Goal: Task Accomplishment & Management: Manage account settings

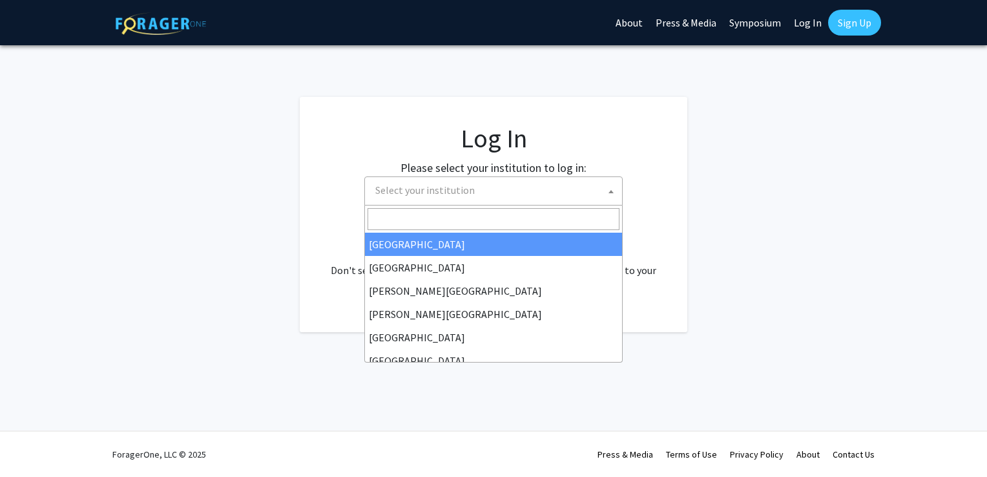
click at [545, 186] on span "Select your institution" at bounding box center [496, 190] width 252 height 26
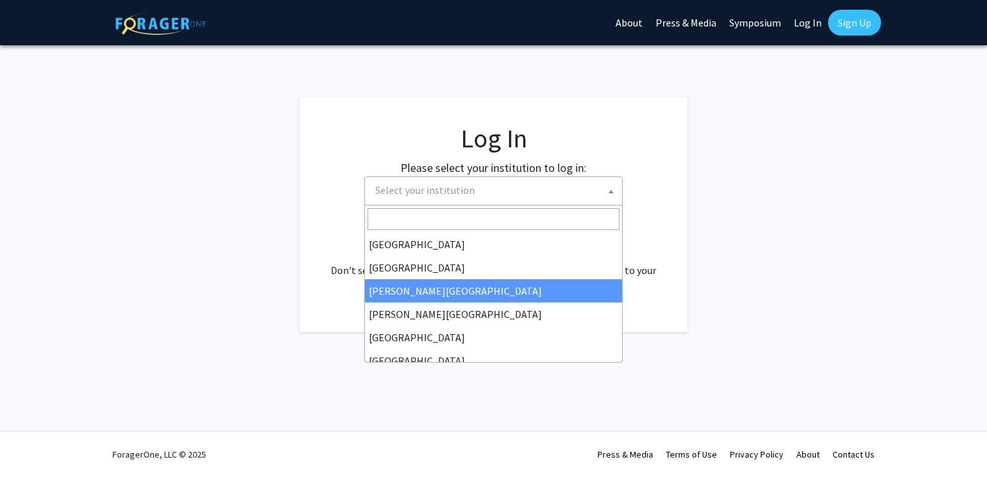
select select "5"
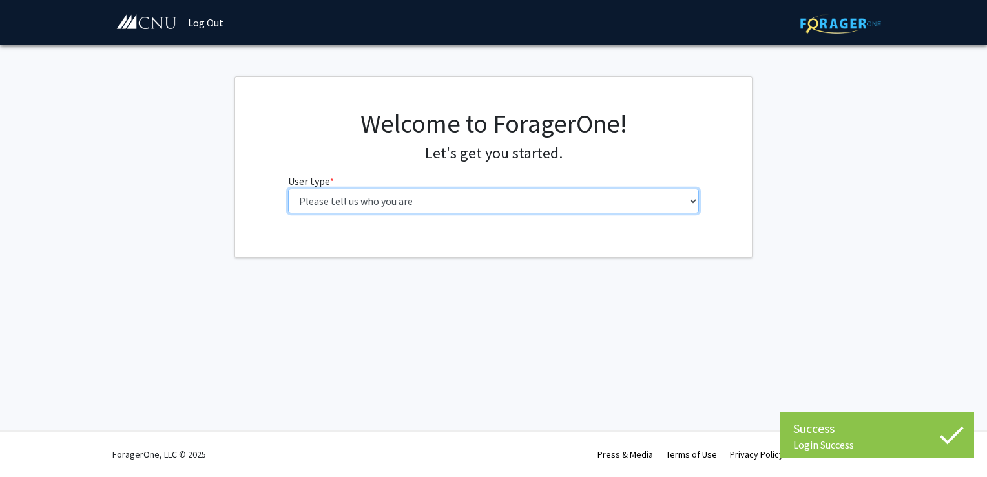
click at [441, 205] on select "Please tell us who you are Undergraduate Student Master's Student Doctoral Cand…" at bounding box center [494, 201] width 412 height 25
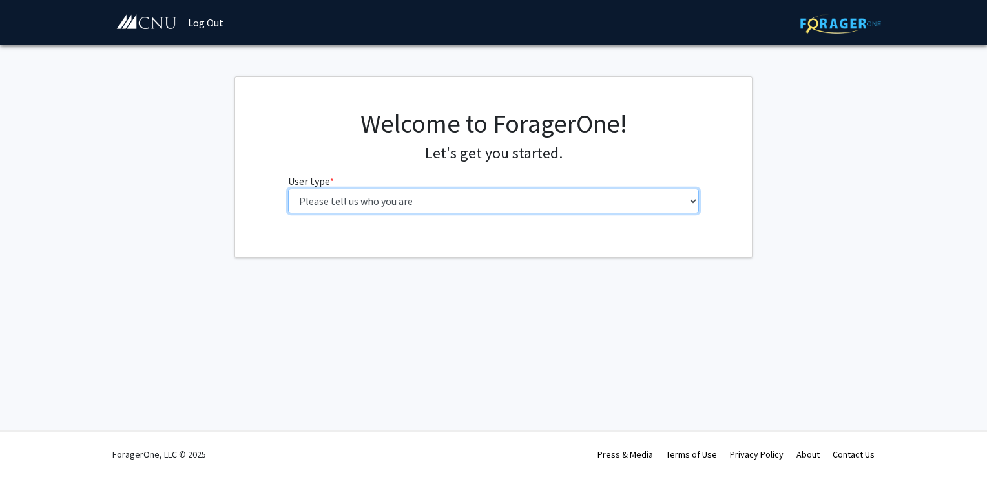
select select "1: undergrad"
click at [288, 189] on select "Please tell us who you are Undergraduate Student Master's Student Doctoral Cand…" at bounding box center [494, 201] width 412 height 25
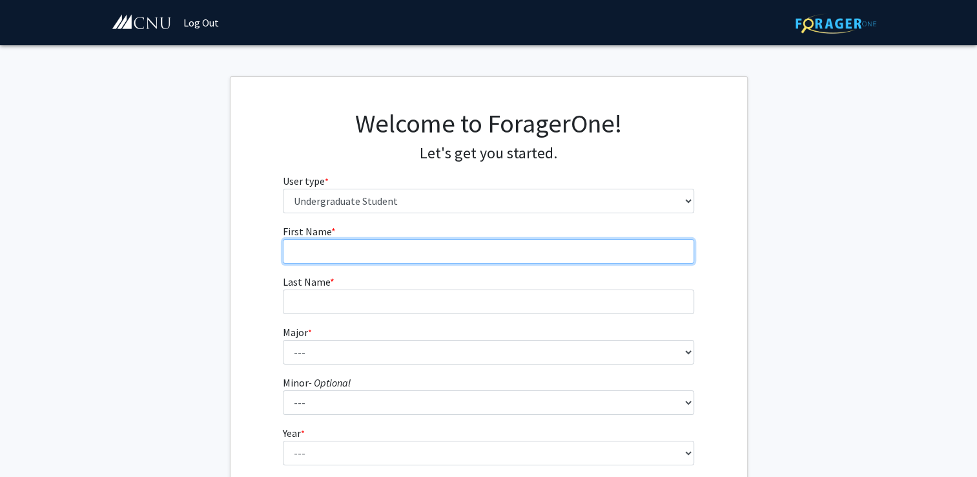
click at [426, 251] on input "First Name * required" at bounding box center [489, 251] width 412 height 25
type input "[PERSON_NAME]"
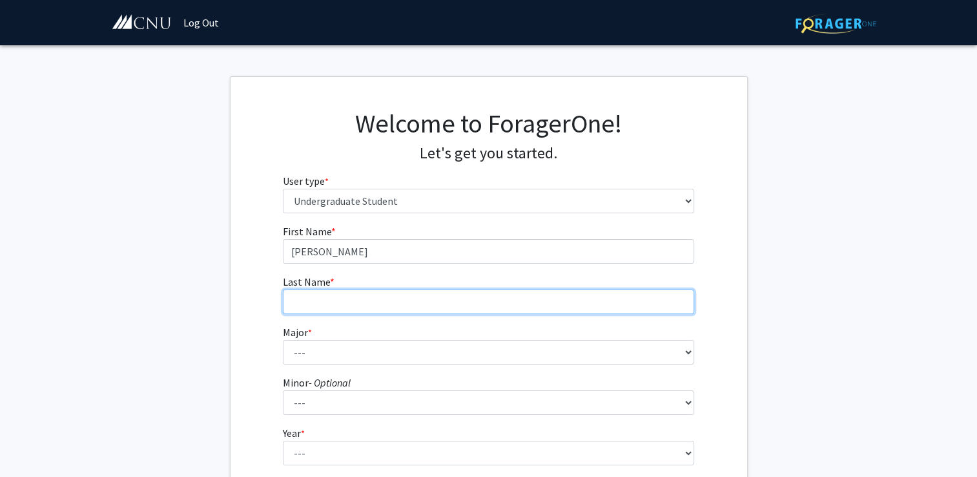
click at [297, 300] on input "Last Name * required" at bounding box center [489, 301] width 412 height 25
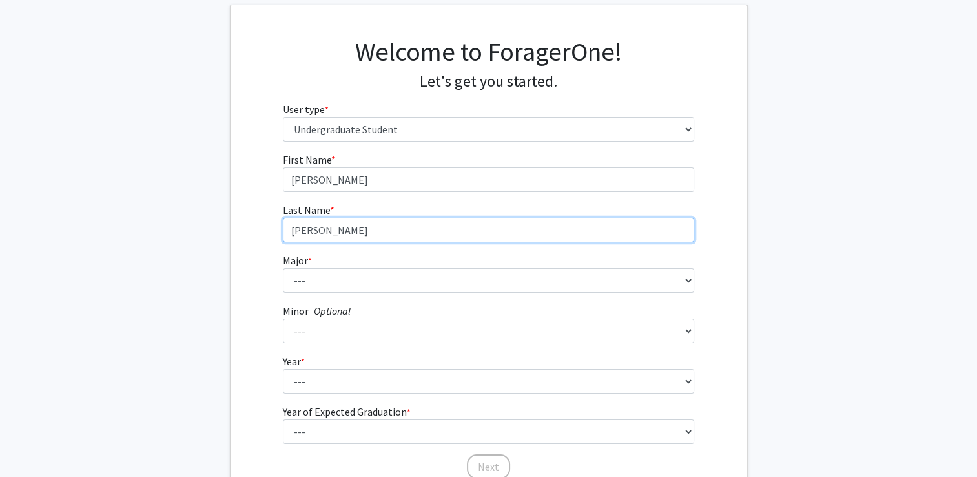
scroll to position [74, 0]
type input "[PERSON_NAME]"
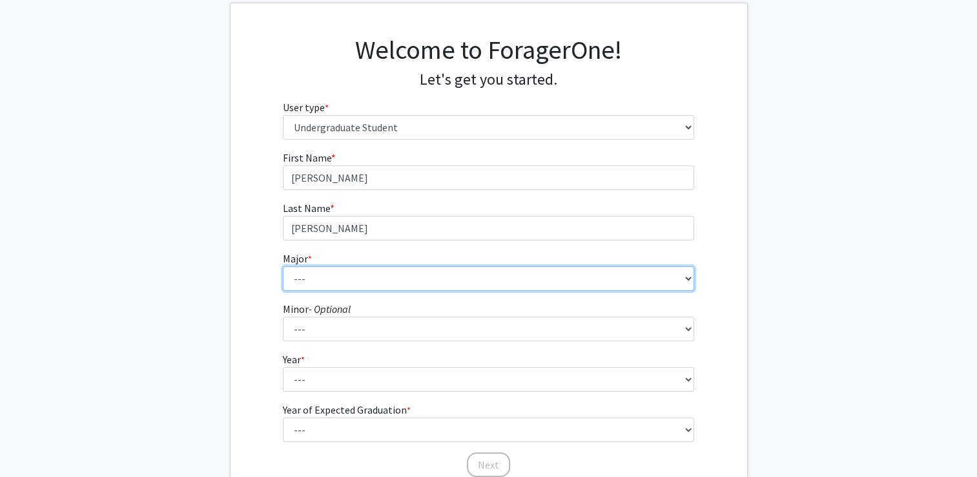
click at [342, 273] on select "--- Accounting Applied Physics Art History Biochemistry Biology Chemistry Class…" at bounding box center [489, 278] width 412 height 25
select select "31: 642"
click at [283, 266] on select "--- Accounting Applied Physics Art History Biochemistry Biology Chemistry Class…" at bounding box center [489, 278] width 412 height 25
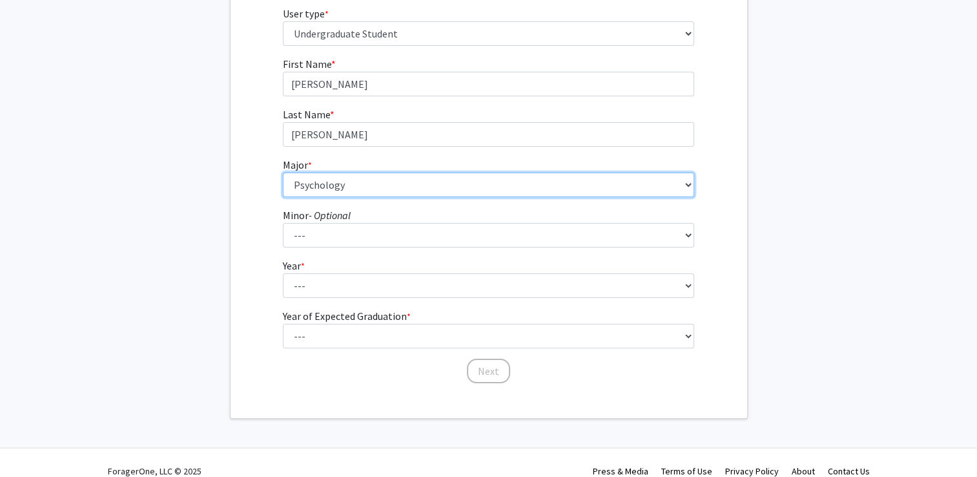
scroll to position [183, 0]
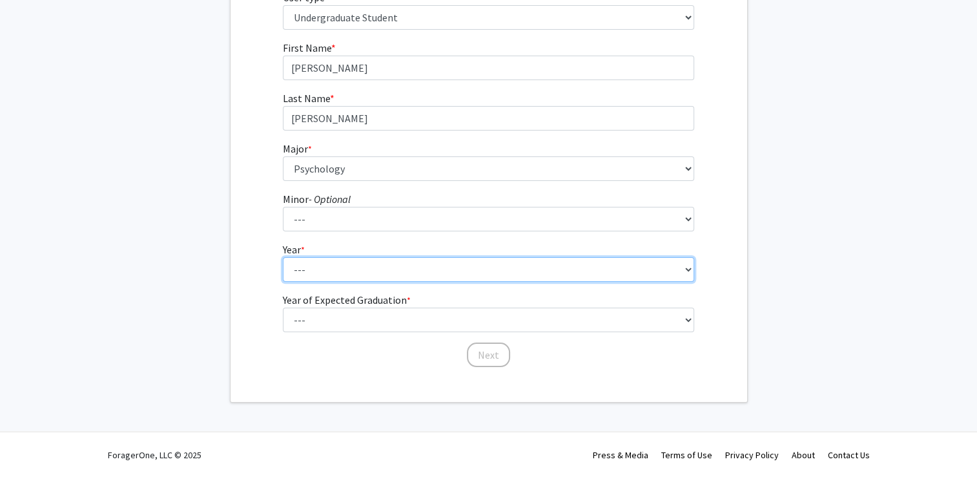
click at [344, 271] on select "--- First-year Sophomore Junior Senior Postbaccalaureate Certificate" at bounding box center [489, 269] width 412 height 25
select select "2: sophomore"
click at [283, 257] on select "--- First-year Sophomore Junior Senior Postbaccalaureate Certificate" at bounding box center [489, 269] width 412 height 25
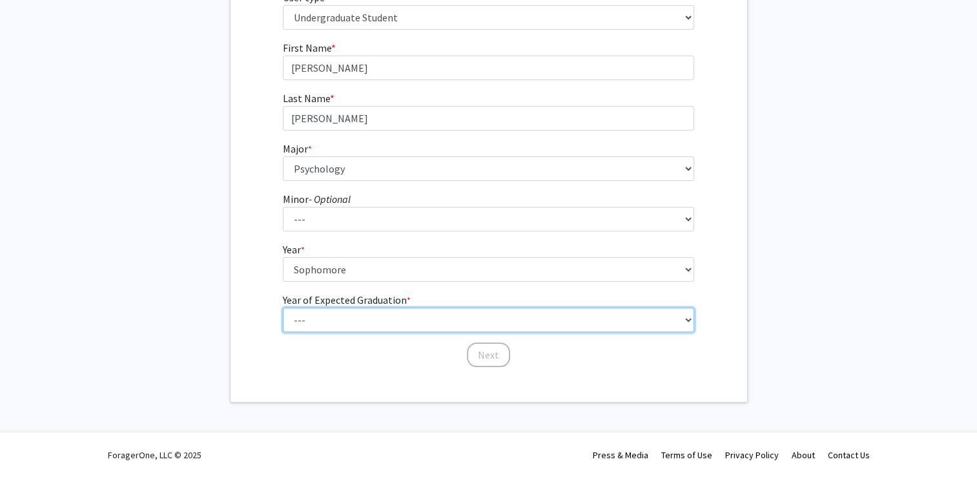
click at [359, 315] on select "--- 2025 2026 2027 2028 2029 2030 2031 2032 2033 2034" at bounding box center [489, 320] width 412 height 25
select select "4: 2028"
click at [283, 308] on select "--- 2025 2026 2027 2028 2029 2030 2031 2032 2033 2034" at bounding box center [489, 320] width 412 height 25
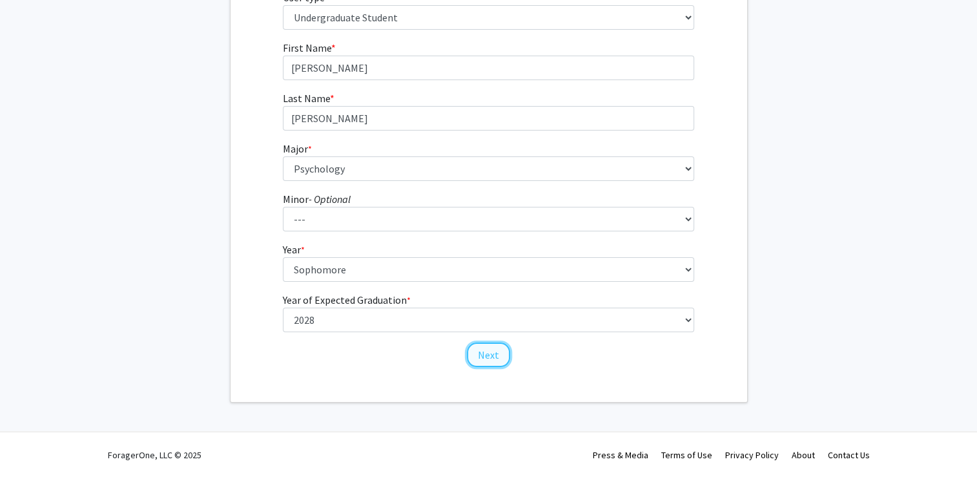
click at [488, 357] on button "Next" at bounding box center [488, 354] width 43 height 25
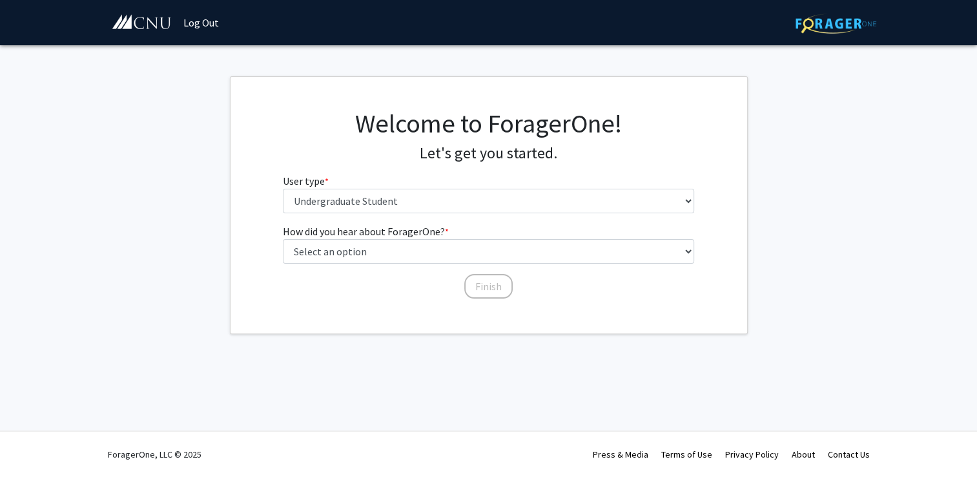
scroll to position [0, 0]
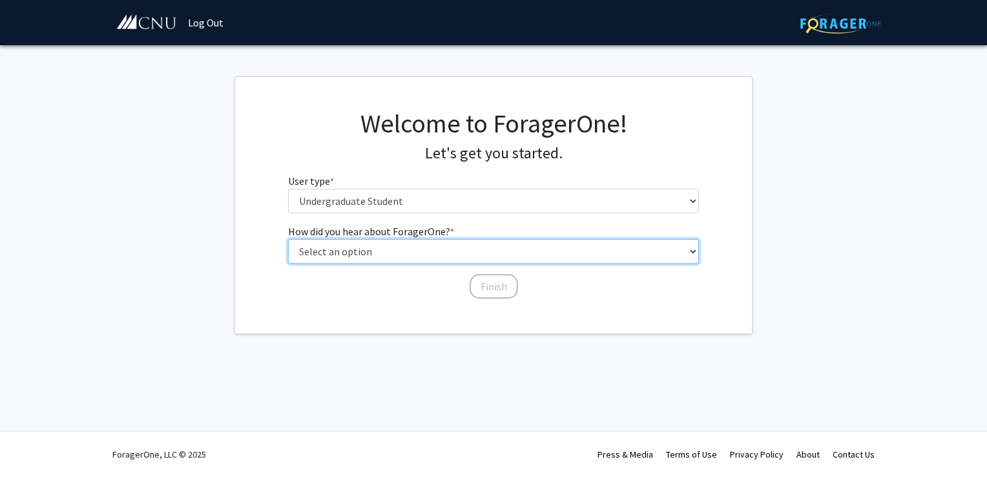
click at [430, 260] on select "Select an option Peer/student recommendation Faculty/staff recommendation Unive…" at bounding box center [494, 251] width 412 height 25
select select "2: faculty_recommendation"
click at [288, 239] on select "Select an option Peer/student recommendation Faculty/staff recommendation Unive…" at bounding box center [494, 251] width 412 height 25
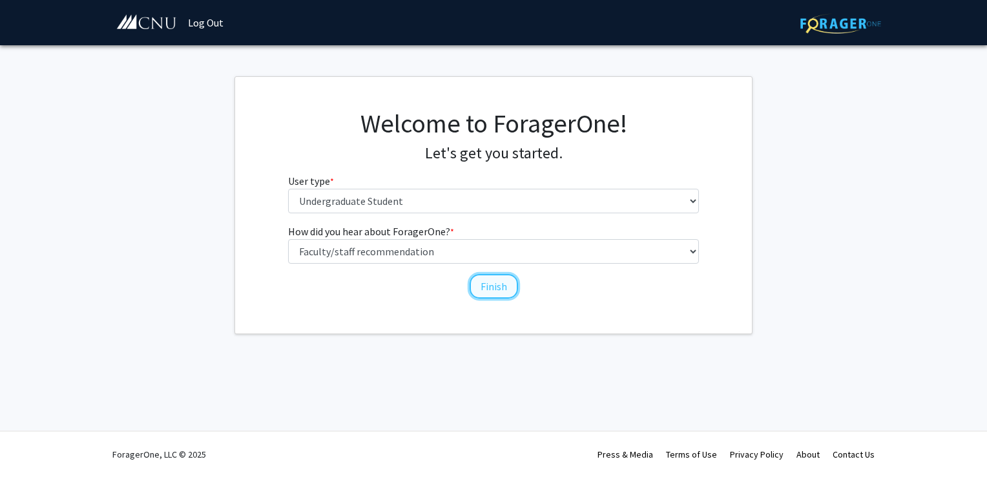
click at [507, 289] on button "Finish" at bounding box center [494, 286] width 48 height 25
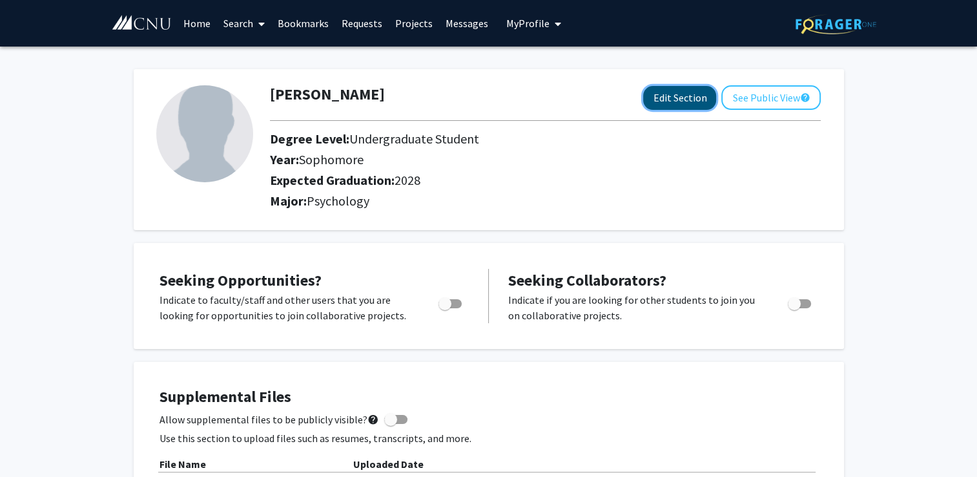
click at [678, 99] on button "Edit Section" at bounding box center [679, 98] width 73 height 24
select select "sophomore"
select select "2028"
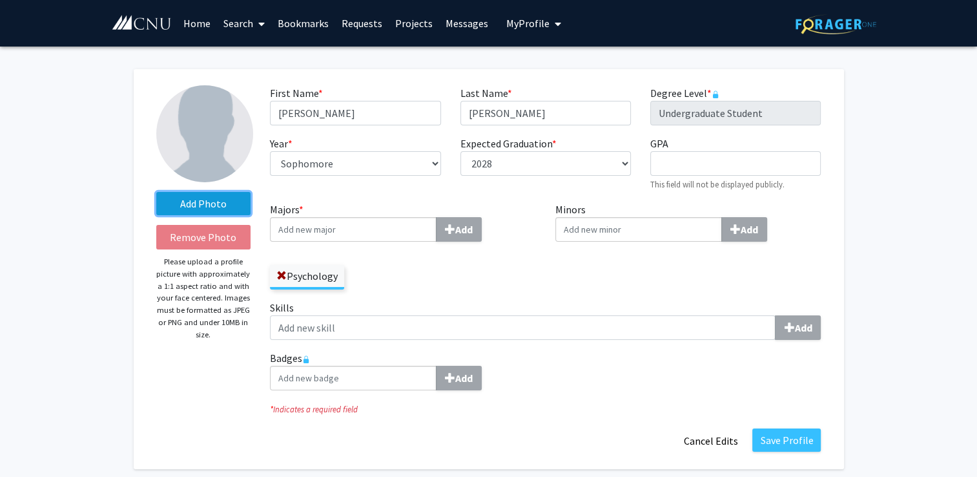
click at [212, 197] on label "Add Photo" at bounding box center [203, 203] width 95 height 23
click at [0, 0] on input "Add Photo" at bounding box center [0, 0] width 0 height 0
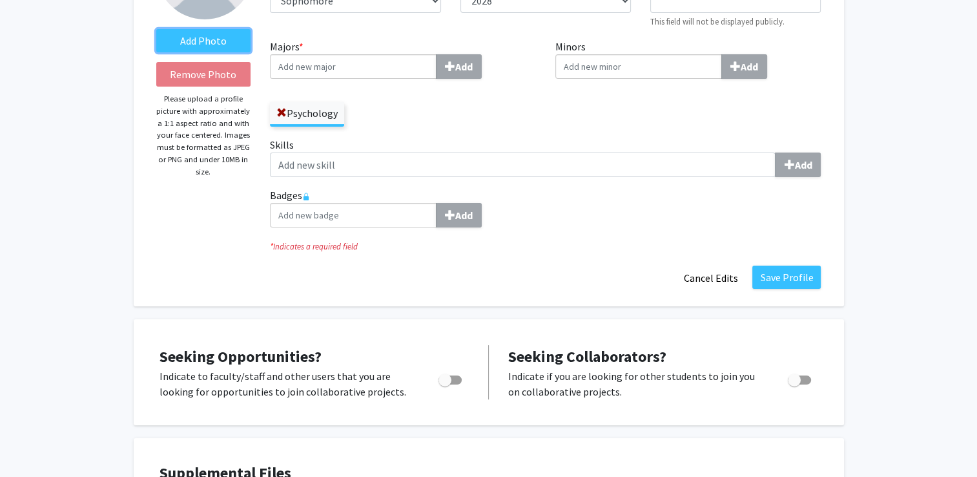
scroll to position [167, 0]
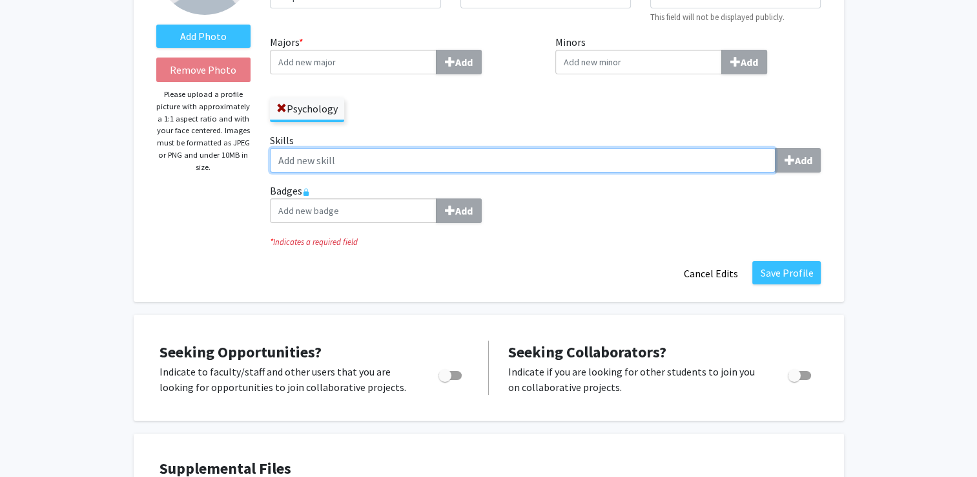
click at [422, 159] on input "Skills Add" at bounding box center [523, 160] width 506 height 25
type input "communication"
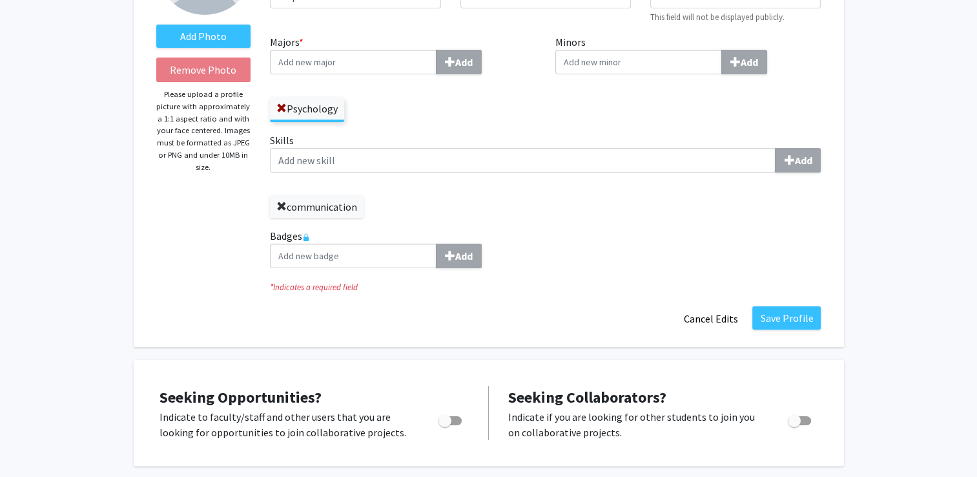
click at [281, 205] on span at bounding box center [282, 207] width 10 height 10
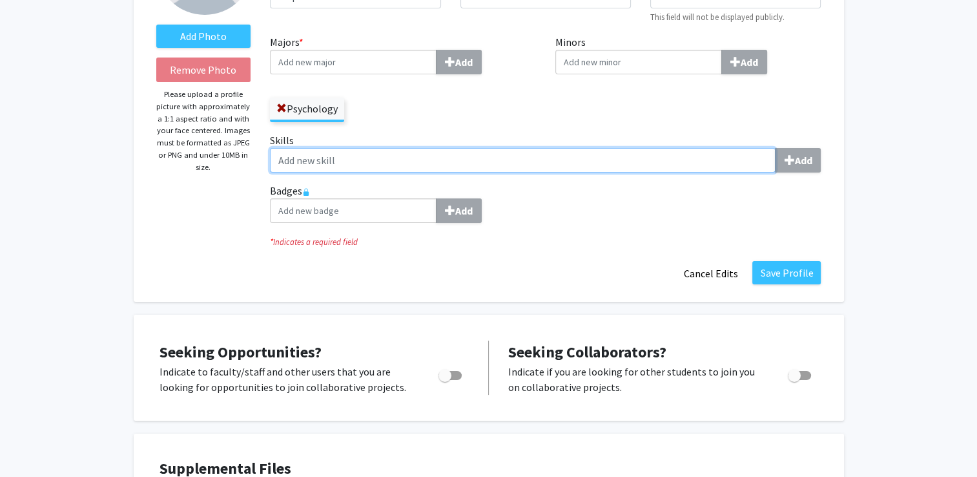
click at [316, 159] on input "Skills Add" at bounding box center [523, 160] width 506 height 25
type input "Communication"
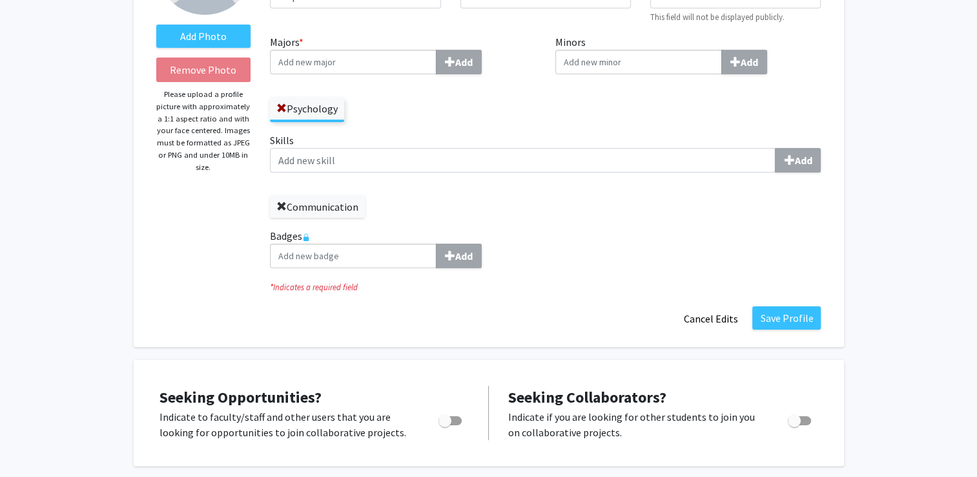
click at [279, 209] on span at bounding box center [282, 207] width 10 height 10
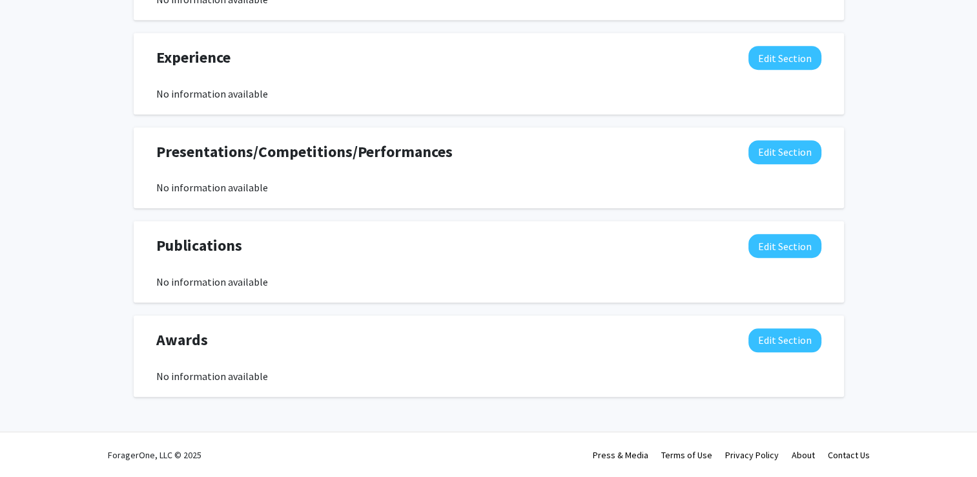
scroll to position [0, 0]
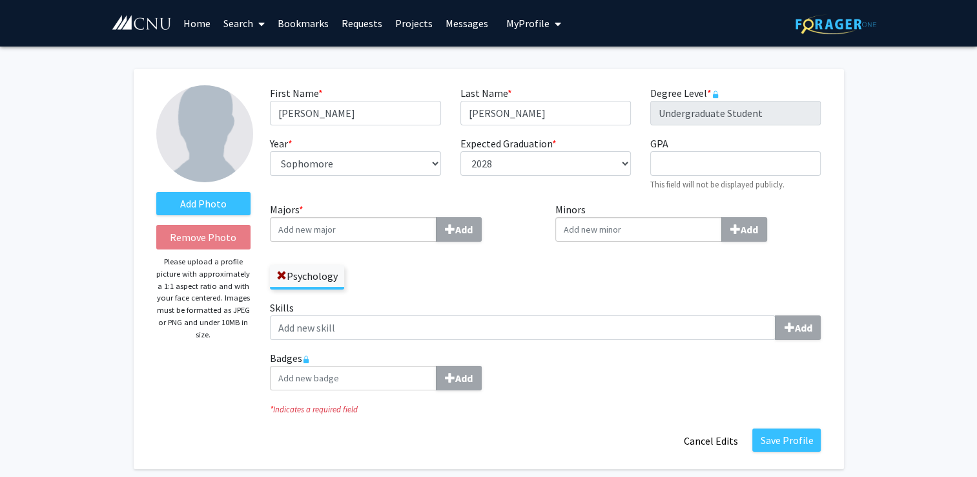
click at [205, 26] on link "Home" at bounding box center [197, 23] width 40 height 45
